Goal: Task Accomplishment & Management: Use online tool/utility

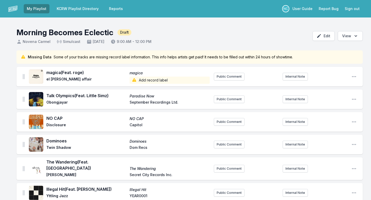
scroll to position [470, 0]
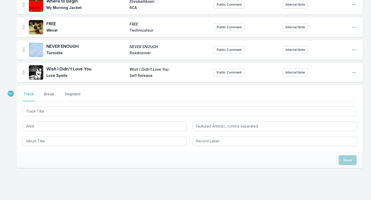
click at [113, 107] on input "Track Title" at bounding box center [190, 112] width 334 height 10
type input "Garoto Do Pife"
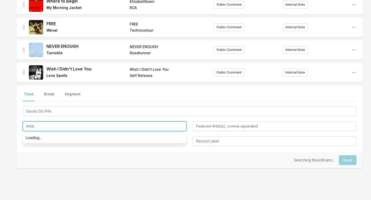
click at [89, 122] on input "Artist" at bounding box center [105, 127] width 164 height 10
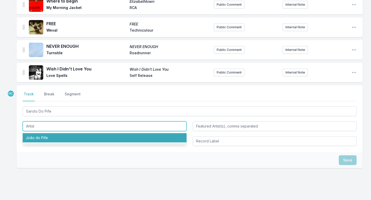
click at [78, 133] on li "João do Pife" at bounding box center [105, 137] width 164 height 9
type input "João do Pife"
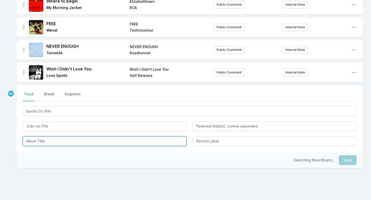
click at [72, 137] on input "Album Title" at bounding box center [105, 142] width 164 height 10
paste input "Garoto Do Pife / Homenagem a Ludugero"
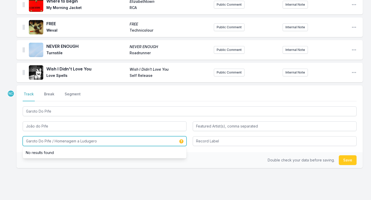
type input "Garoto Do Pife / Homenagem a Ludugero"
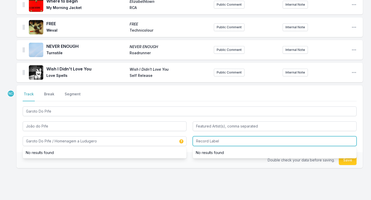
click at [206, 137] on input "Record Label" at bounding box center [275, 142] width 164 height 10
type input "Mr [PERSON_NAME]"
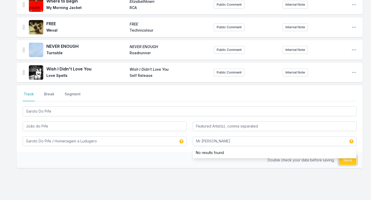
click at [344, 156] on button "Save" at bounding box center [348, 161] width 18 height 10
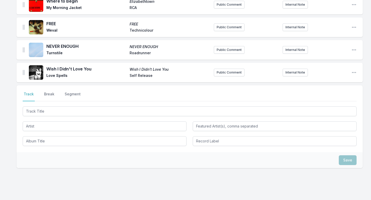
scroll to position [493, 0]
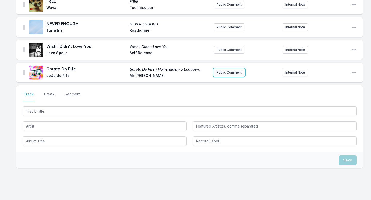
click at [224, 69] on button "Public Comment" at bounding box center [229, 73] width 31 height 8
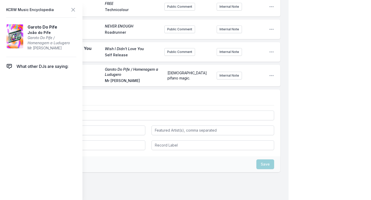
scroll to position [489, 0]
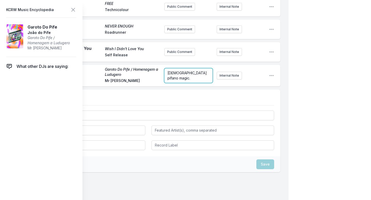
click at [200, 83] on form "[DEMOGRAPHIC_DATA] pífano magic." at bounding box center [188, 76] width 48 height 14
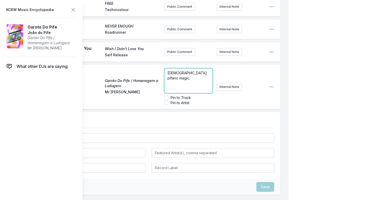
click at [207, 74] on p "[DEMOGRAPHIC_DATA] pífano magic." at bounding box center [188, 76] width 42 height 10
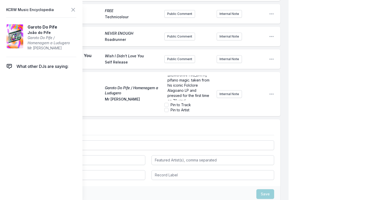
scroll to position [0, 0]
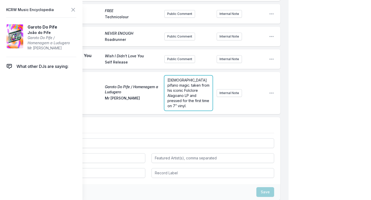
scroll to position [512, 0]
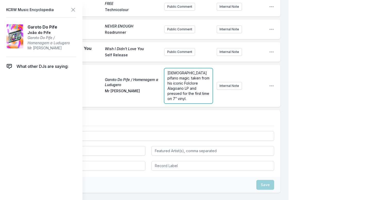
click at [167, 87] on div "[DEMOGRAPHIC_DATA] pífano magic. taken from his iconic Folclore Alagoano LP and…" at bounding box center [188, 86] width 48 height 35
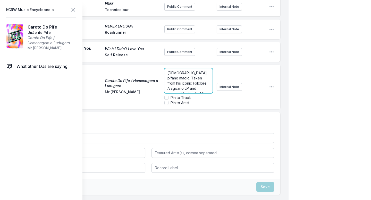
scroll to position [5, 0]
click at [196, 89] on p "[DEMOGRAPHIC_DATA] pífano magic. Taken from his iconic Folclore Alagoano LP and…" at bounding box center [188, 80] width 42 height 31
click at [186, 97] on label "Pin to Track" at bounding box center [181, 97] width 20 height 5
click at [169, 97] on input "Pin to Track" at bounding box center [166, 98] width 4 height 4
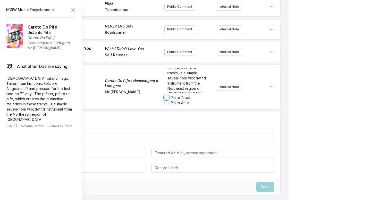
checkbox input "true"
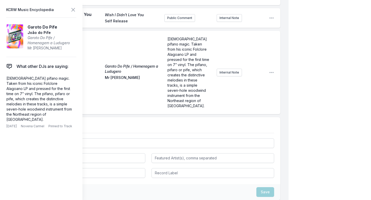
scroll to position [0, 0]
click at [72, 9] on icon at bounding box center [73, 10] width 6 height 6
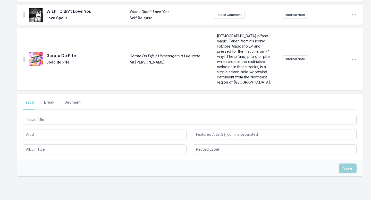
scroll to position [539, 0]
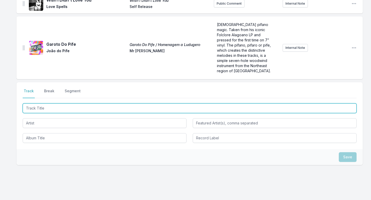
click at [89, 104] on input "Track Title" at bounding box center [190, 109] width 334 height 10
type input "Out In The Dark"
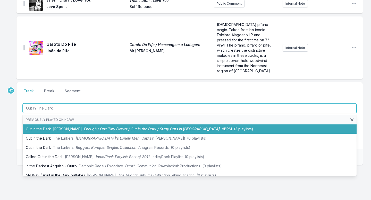
click at [76, 125] on li "Out in the Dark [PERSON_NAME] Enough / One Tiny Flower / Out in the Dark / Stra…" at bounding box center [190, 129] width 334 height 9
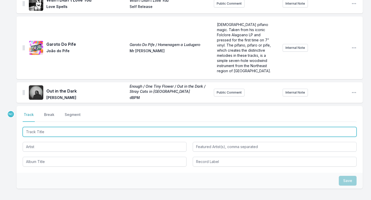
scroll to position [563, 0]
